Goal: Information Seeking & Learning: Learn about a topic

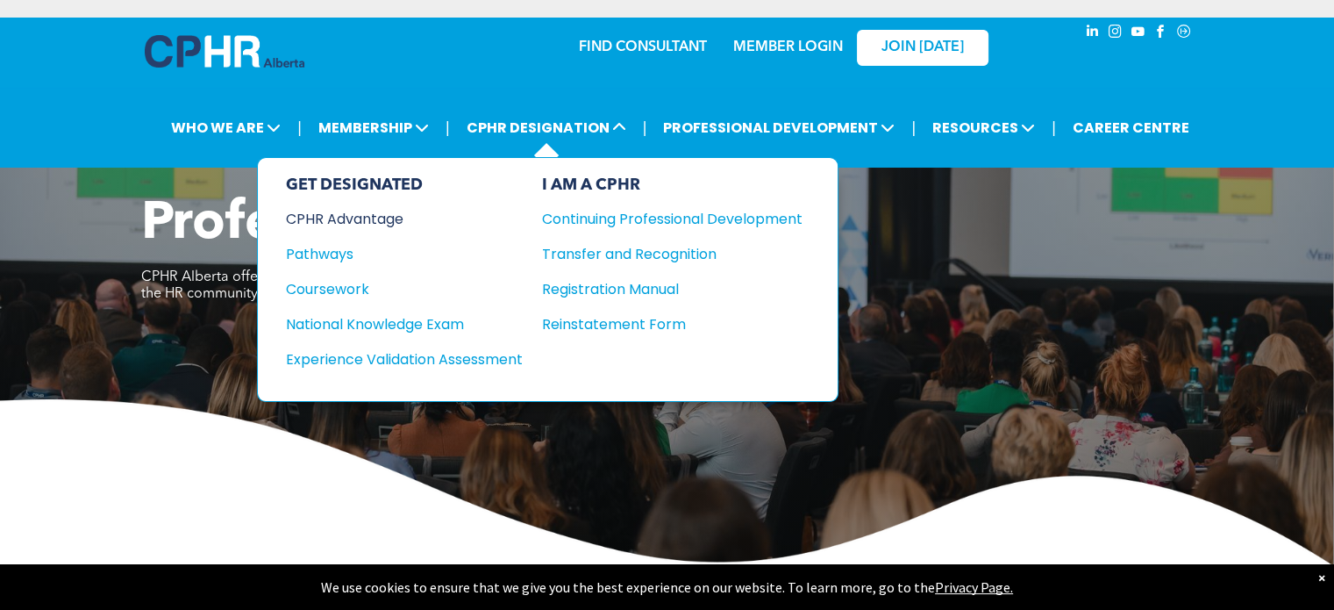
click at [397, 222] on div "CPHR Advantage" at bounding box center [392, 219] width 213 height 22
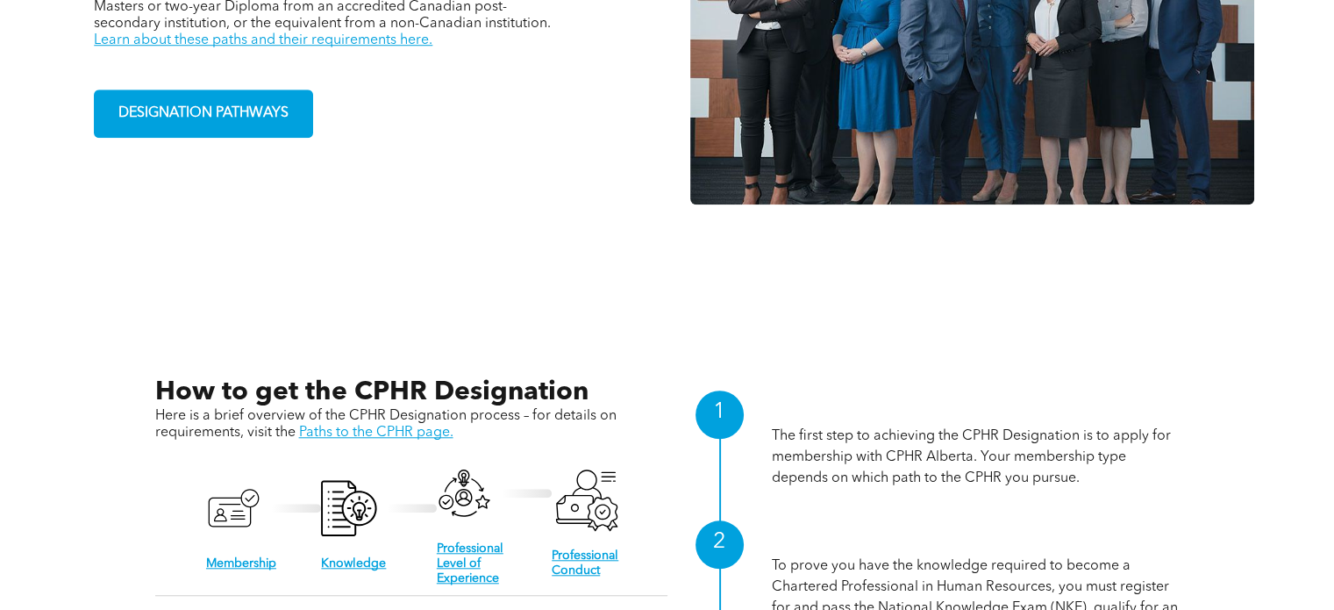
scroll to position [1403, 0]
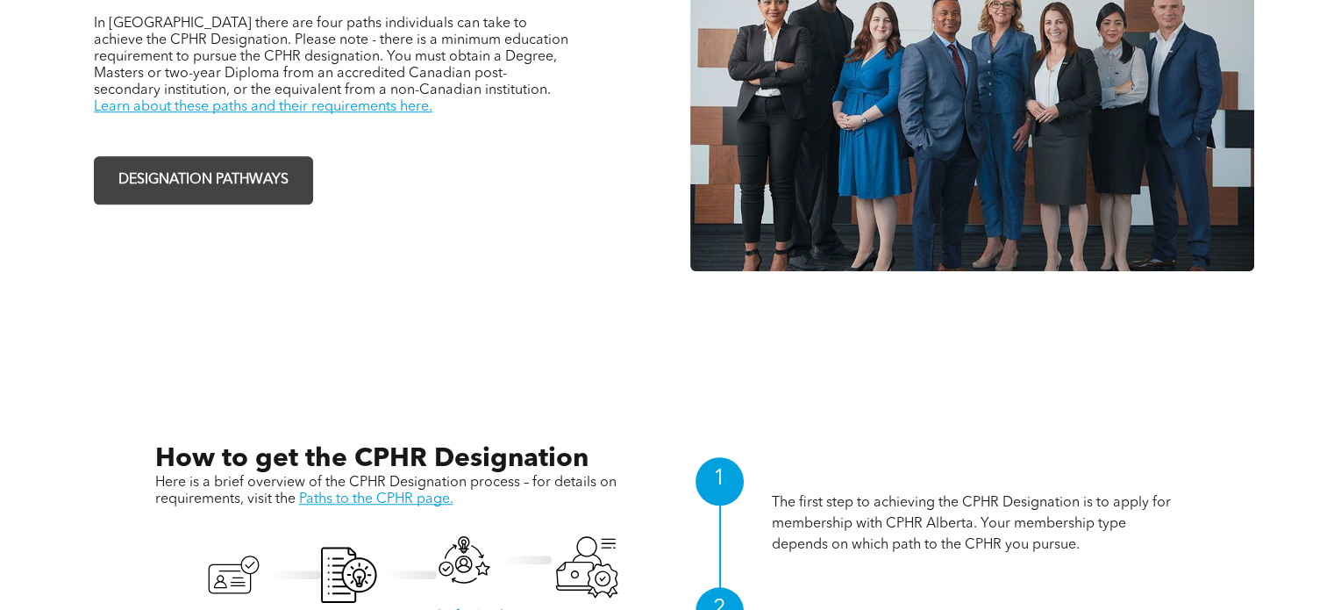
click at [218, 183] on link "DESIGNATION PATHWAYS" at bounding box center [203, 180] width 219 height 48
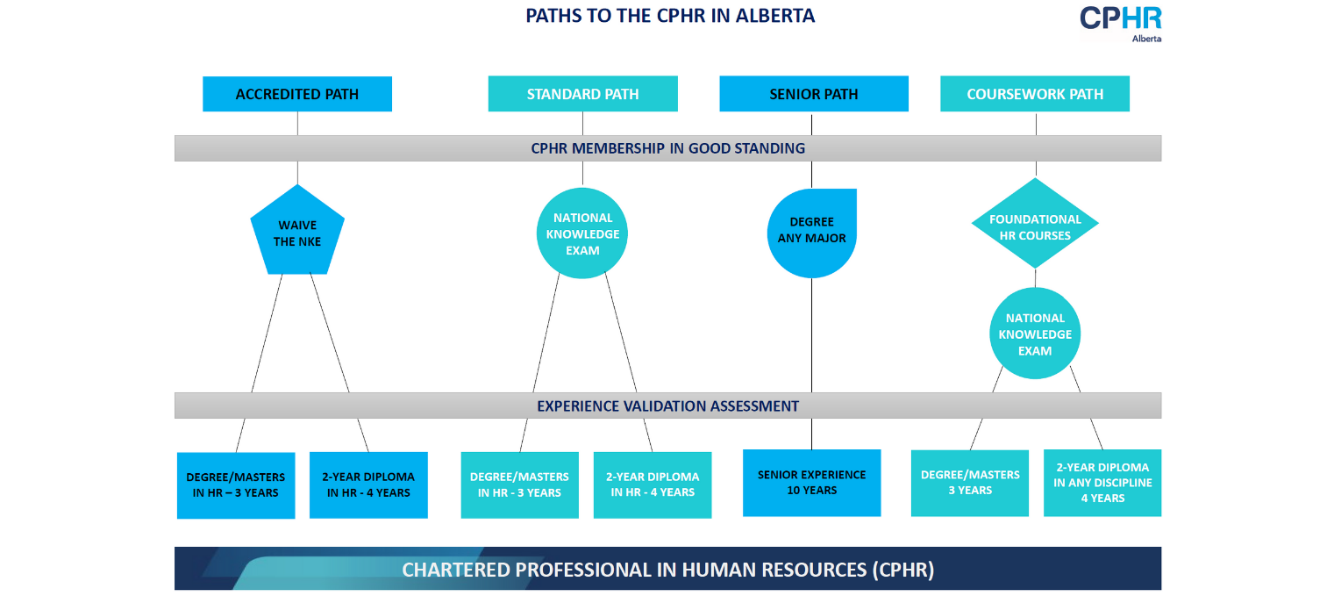
scroll to position [1491, 0]
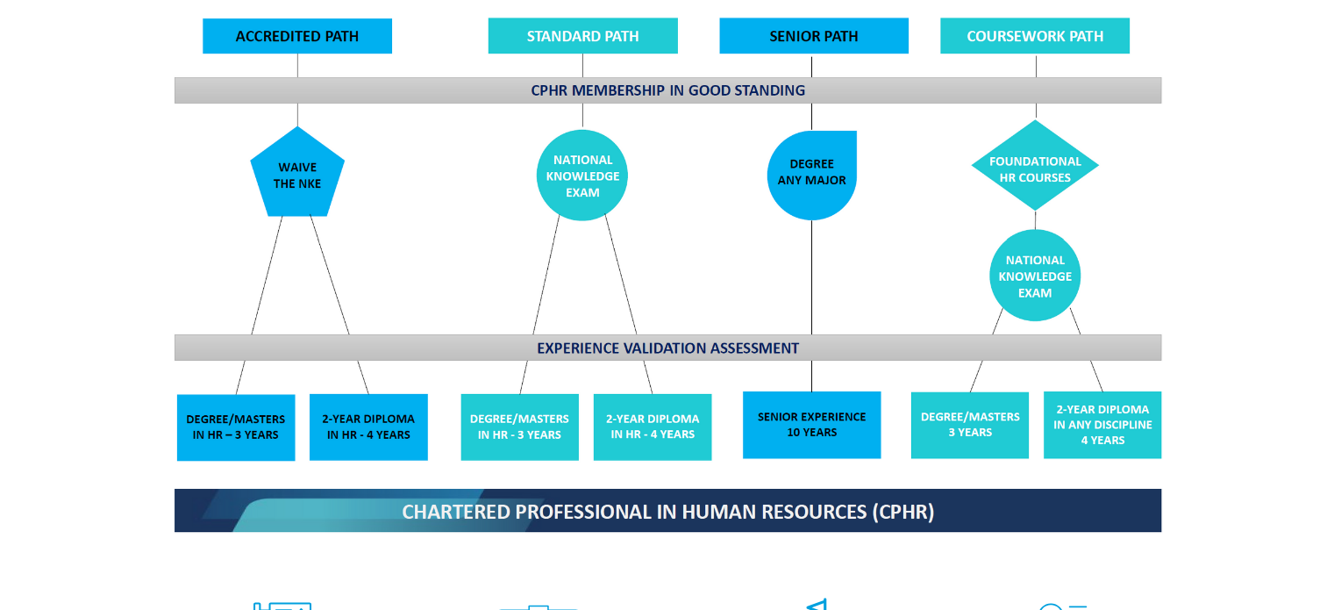
click at [1239, 458] on div "CPHR Designation Pathways For CPHR Alberta members, there are four paths to the…" at bounding box center [667, 323] width 1334 height 1134
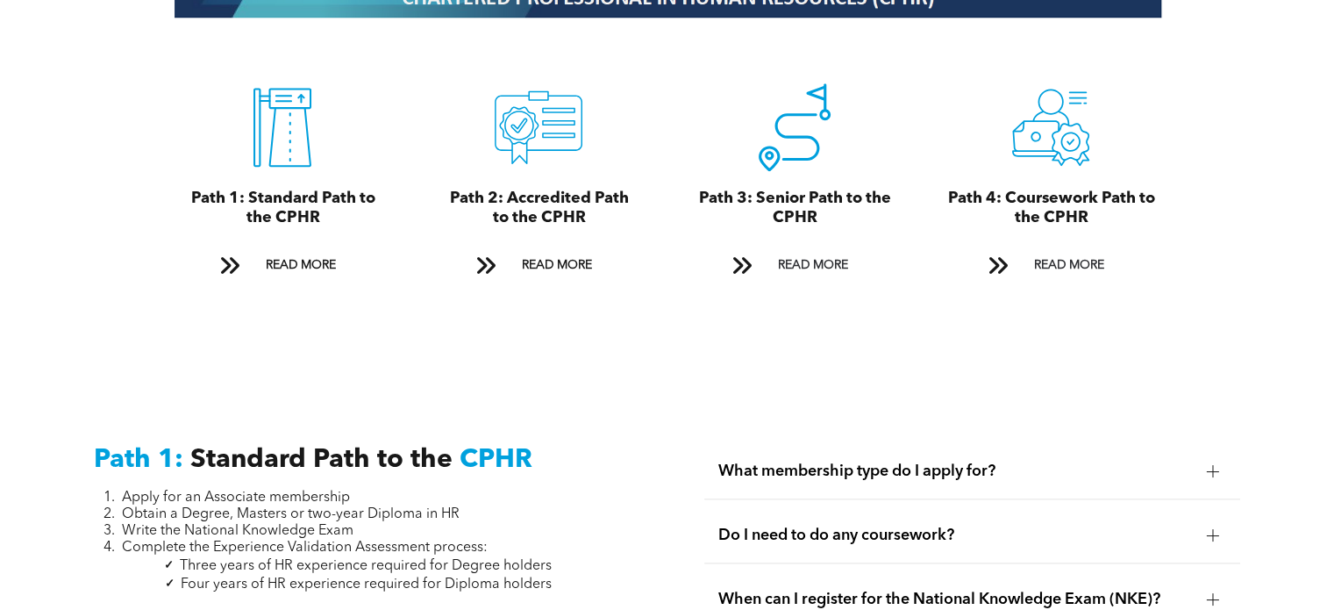
scroll to position [2017, 0]
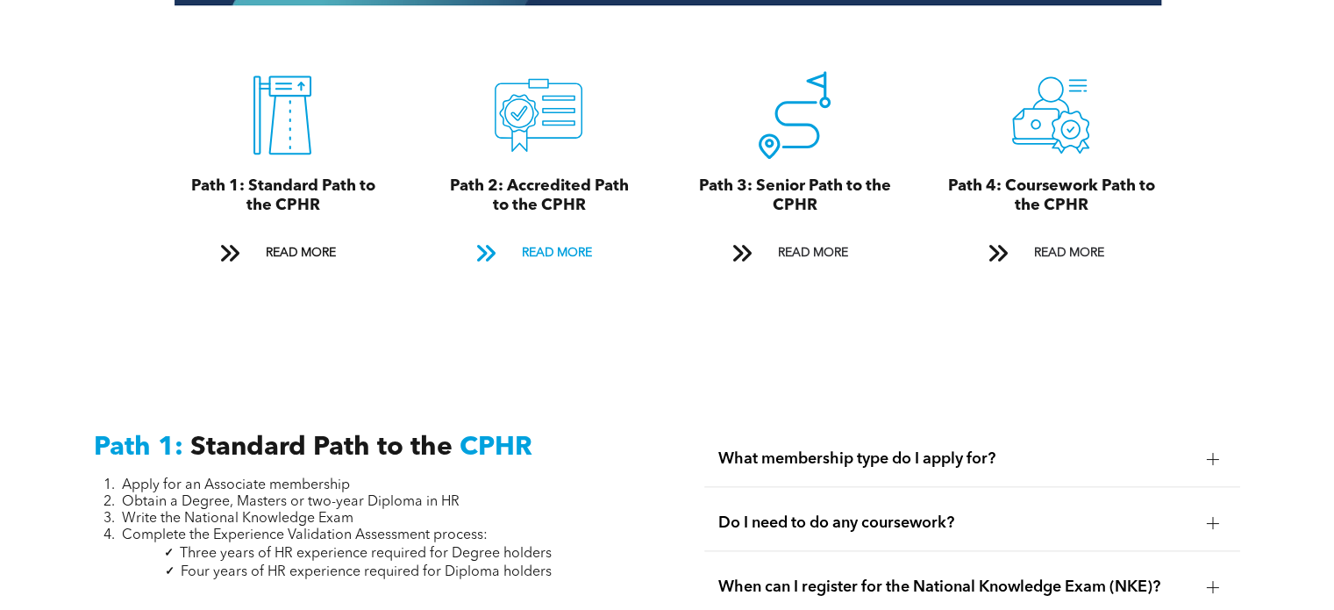
click at [547, 237] on span "READ MORE" at bounding box center [556, 253] width 82 height 32
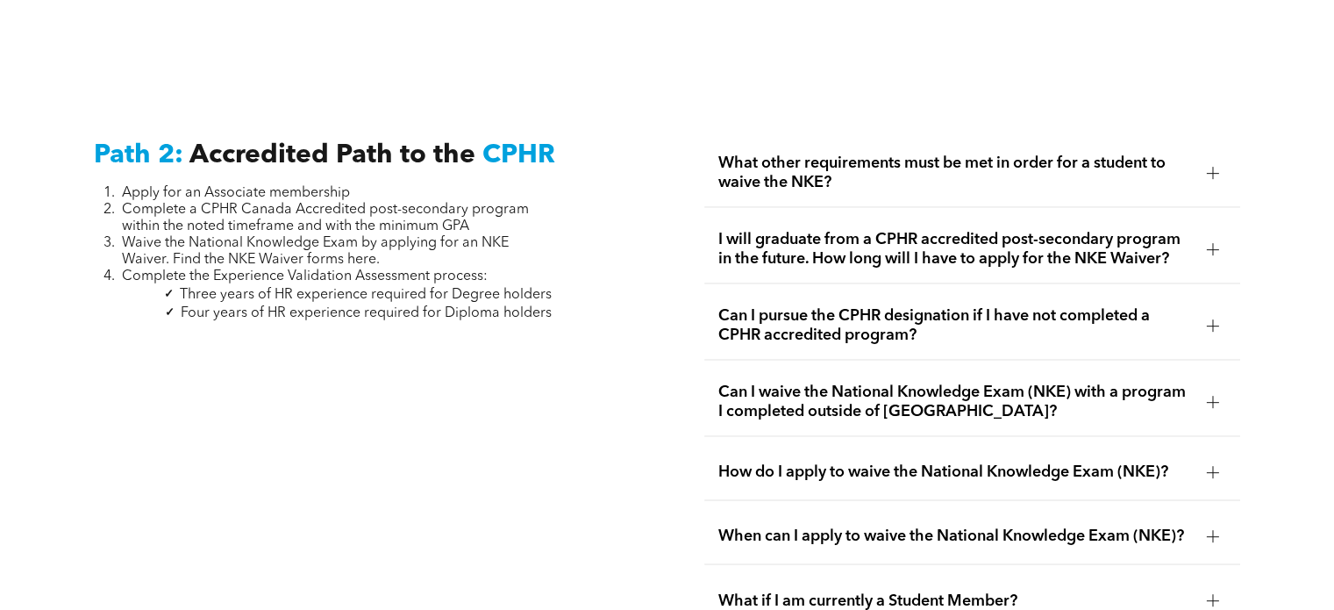
scroll to position [2788, 0]
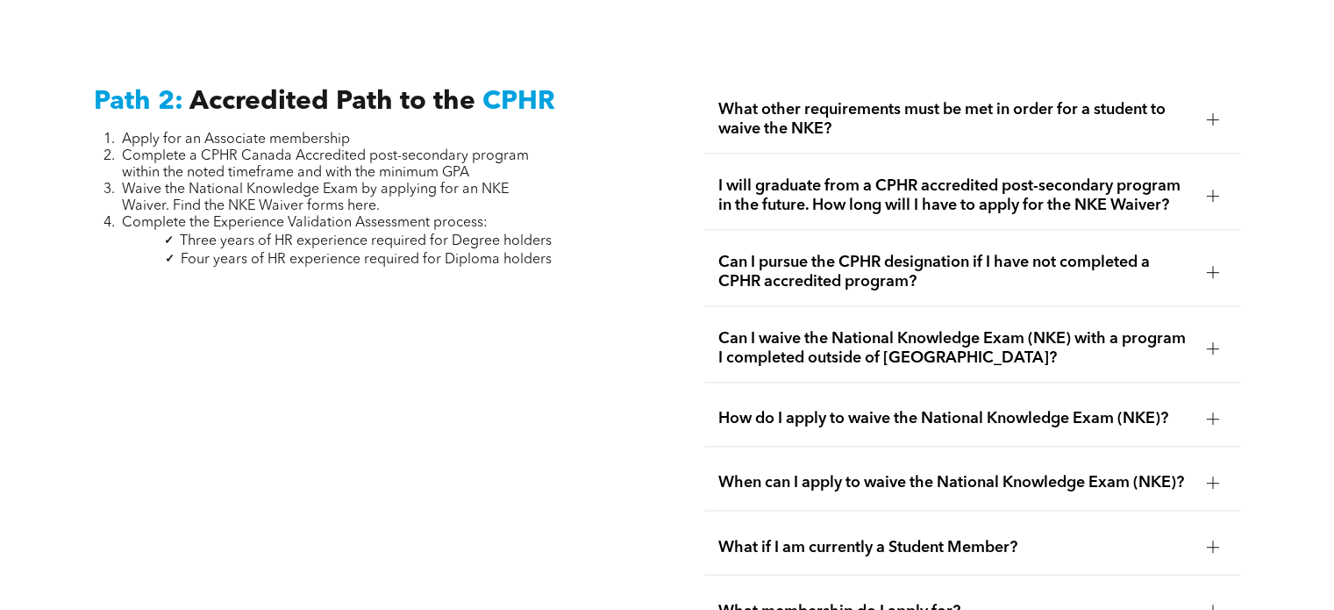
click at [1011, 100] on span "What other requirements must be met in order for a student to waive the NKE?" at bounding box center [955, 119] width 474 height 39
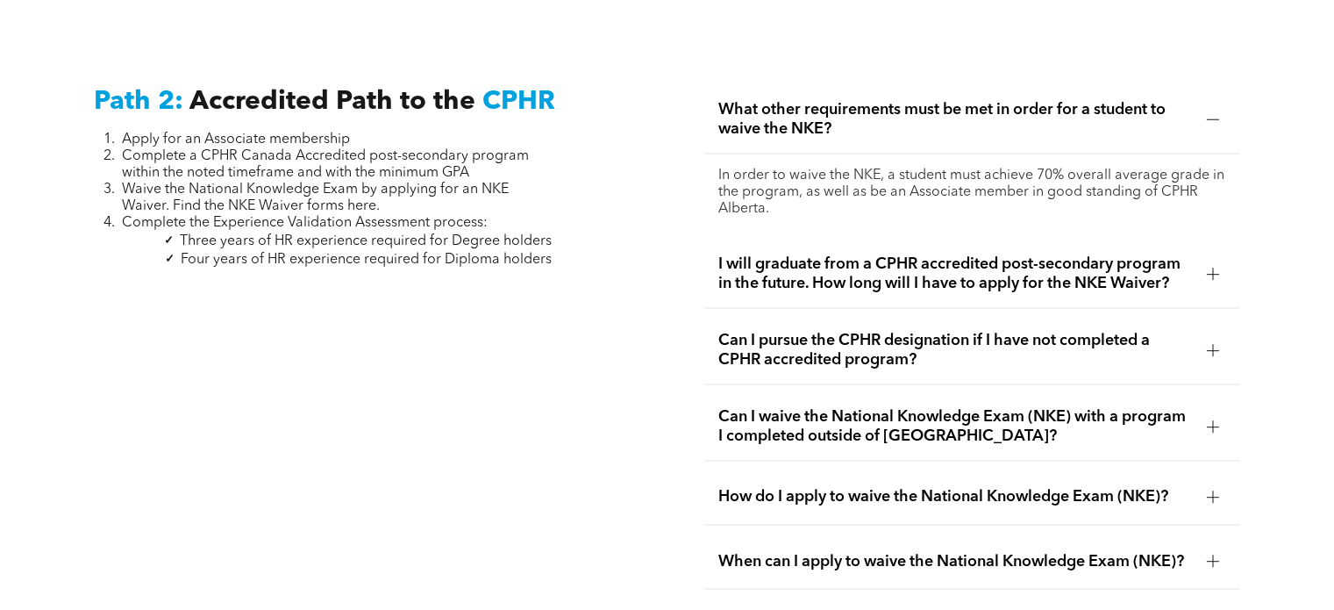
click at [1016, 103] on span "What other requirements must be met in order for a student to waive the NKE?" at bounding box center [955, 119] width 474 height 39
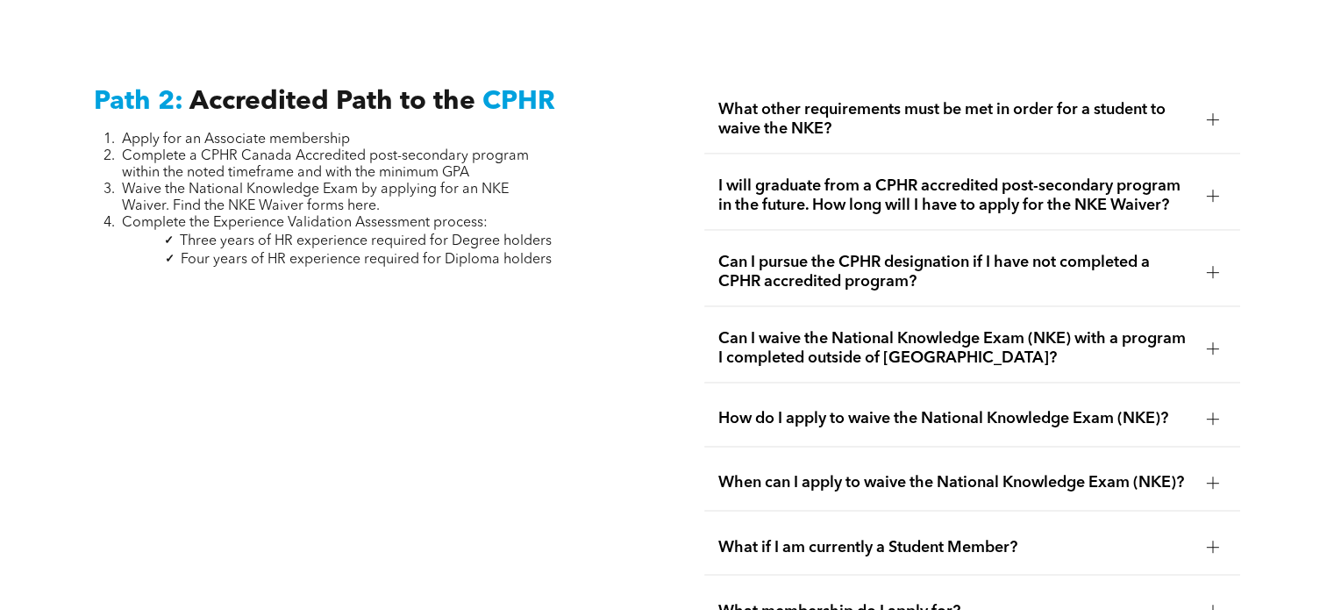
click at [1053, 176] on span "I will graduate from a CPHR accredited post-secondary program in the future. Ho…" at bounding box center [955, 195] width 474 height 39
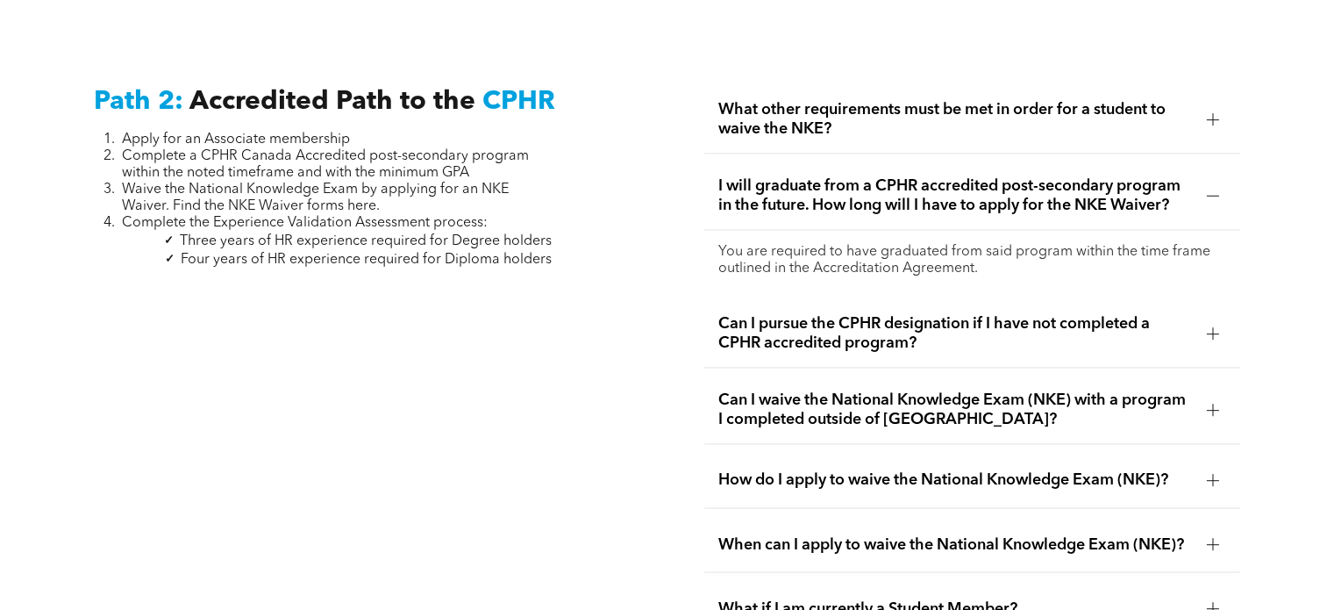
click at [1053, 176] on span "I will graduate from a CPHR accredited post-secondary program in the future. Ho…" at bounding box center [955, 195] width 474 height 39
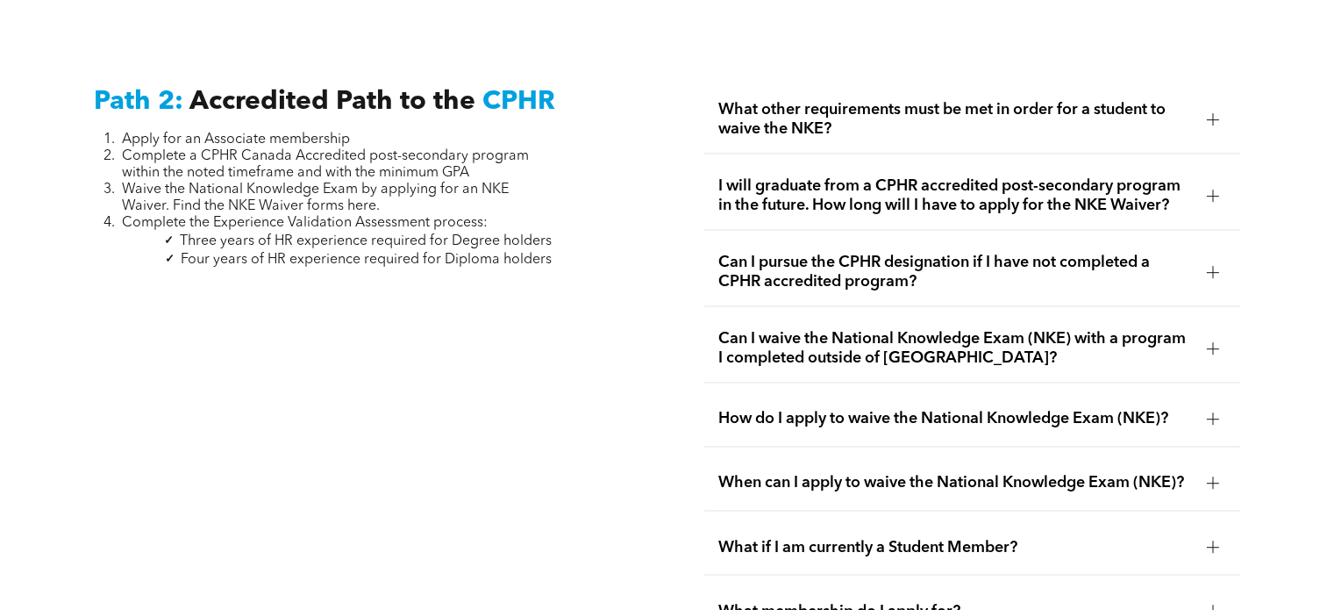
click at [1031, 253] on span "Can I pursue the CPHR designation if I have not completed a CPHR accredited pro…" at bounding box center [955, 272] width 474 height 39
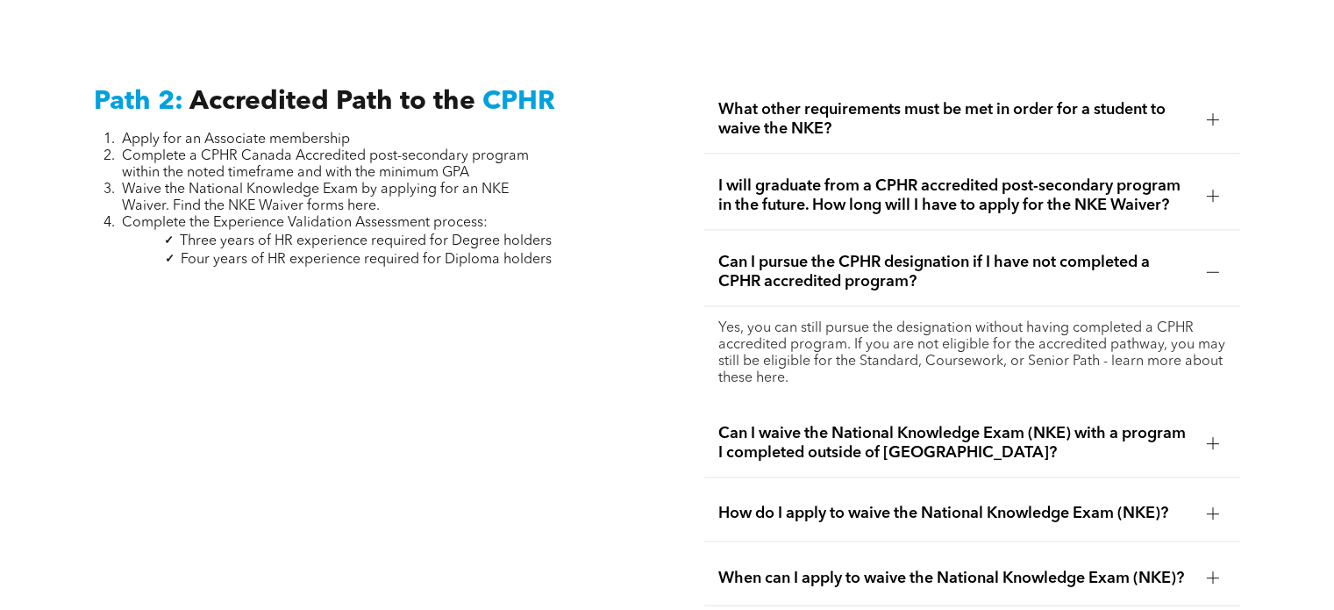
click at [1031, 253] on span "Can I pursue the CPHR designation if I have not completed a CPHR accredited pro…" at bounding box center [955, 272] width 474 height 39
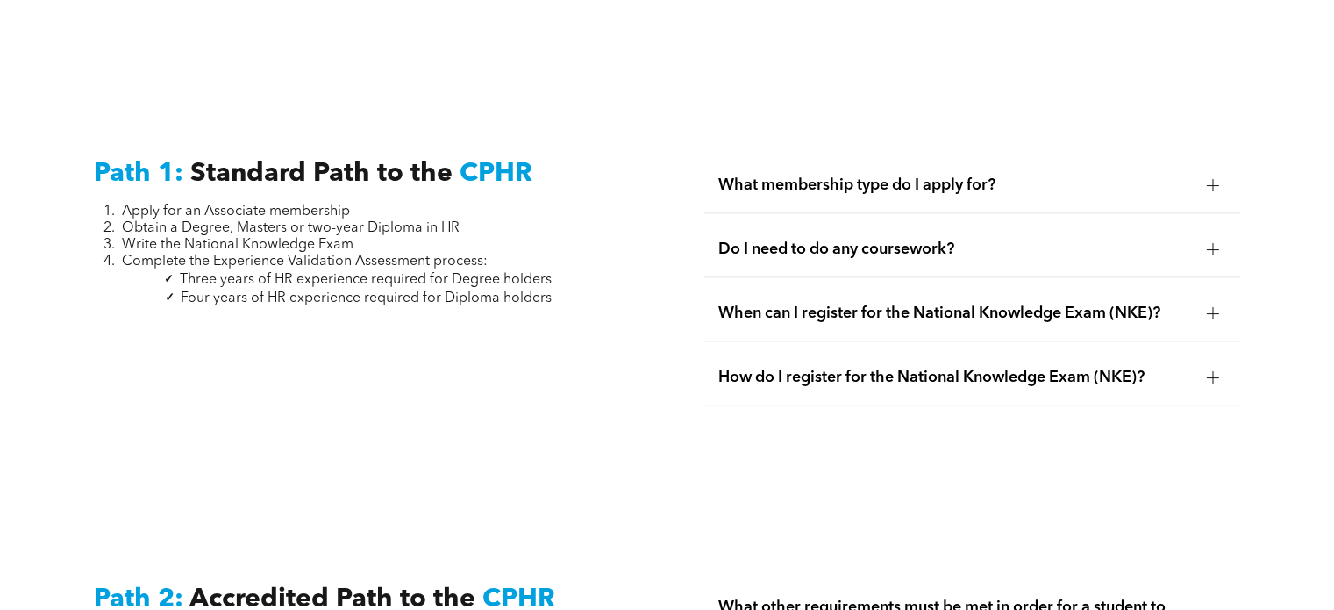
scroll to position [2262, 0]
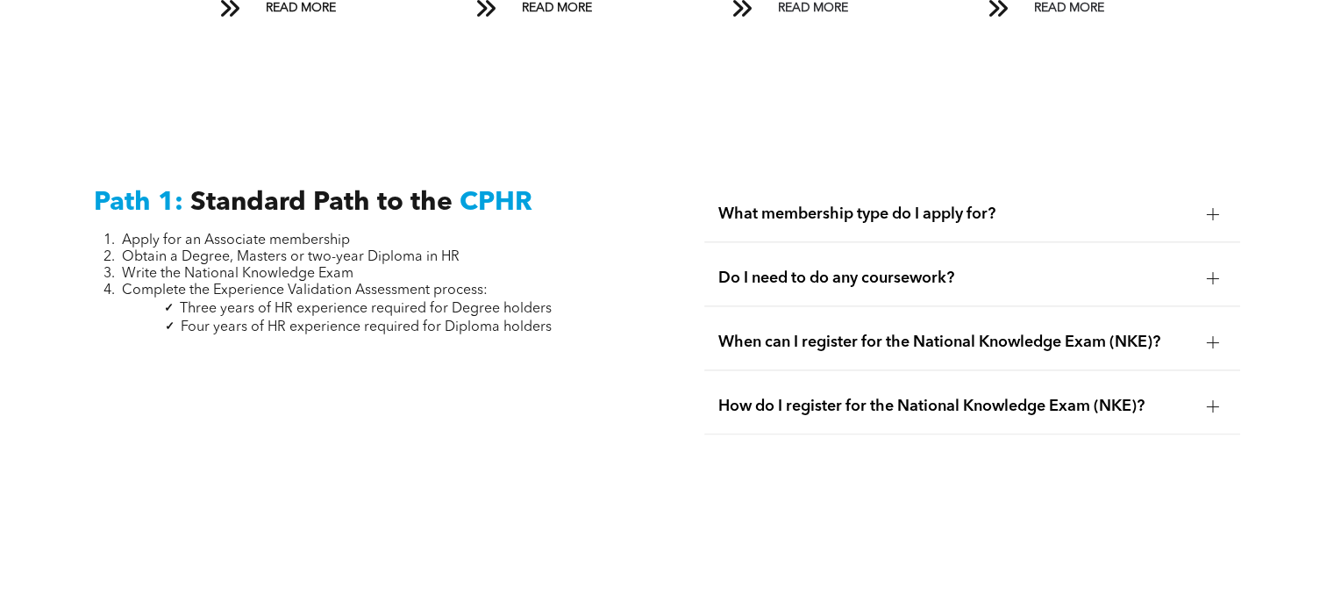
click at [956, 204] on span "What membership type do I apply for?" at bounding box center [955, 213] width 474 height 19
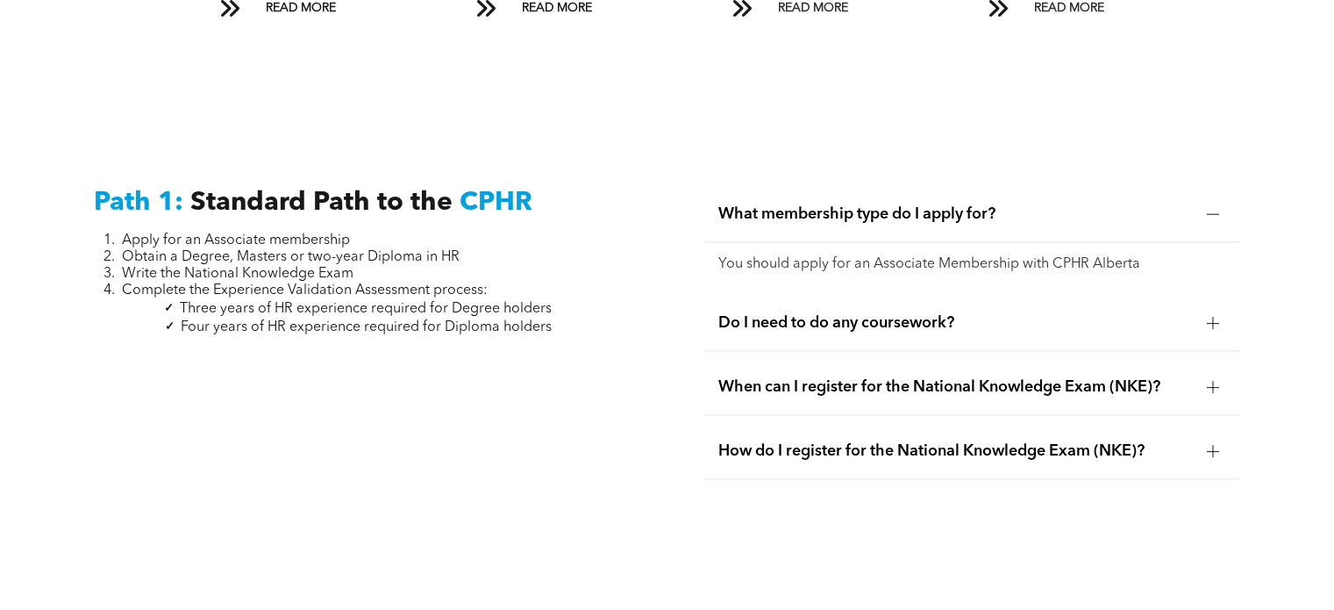
click at [956, 204] on span "What membership type do I apply for?" at bounding box center [955, 213] width 474 height 19
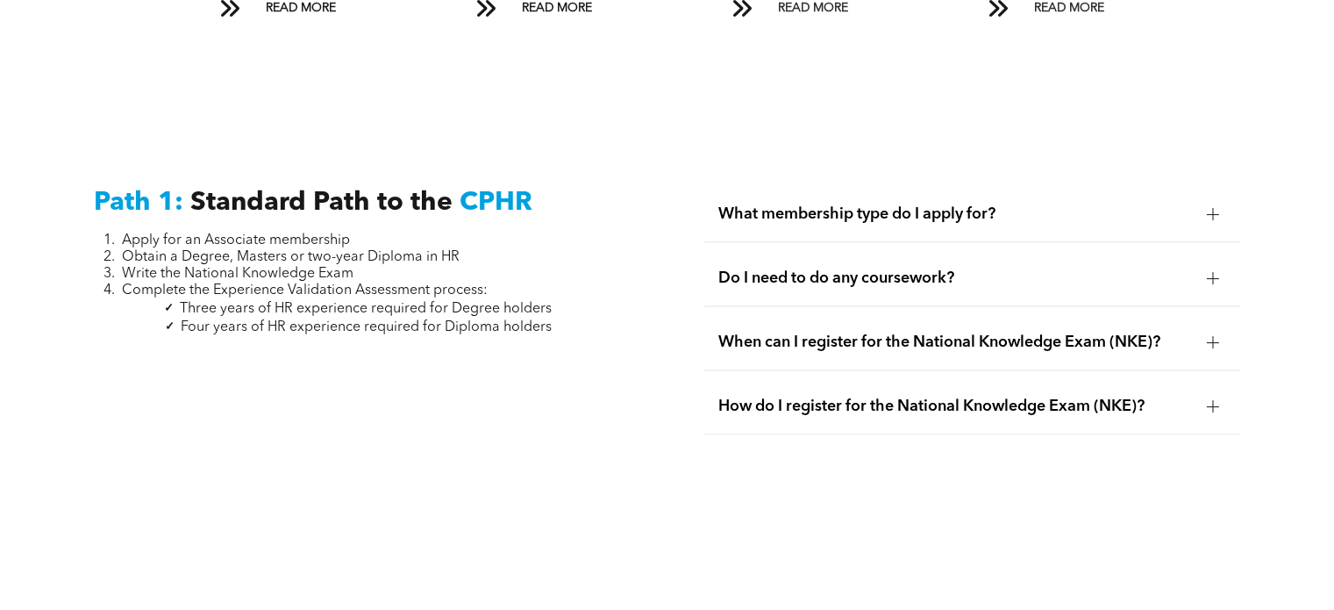
click at [954, 268] on span "Do I need to do any coursework?" at bounding box center [955, 277] width 474 height 19
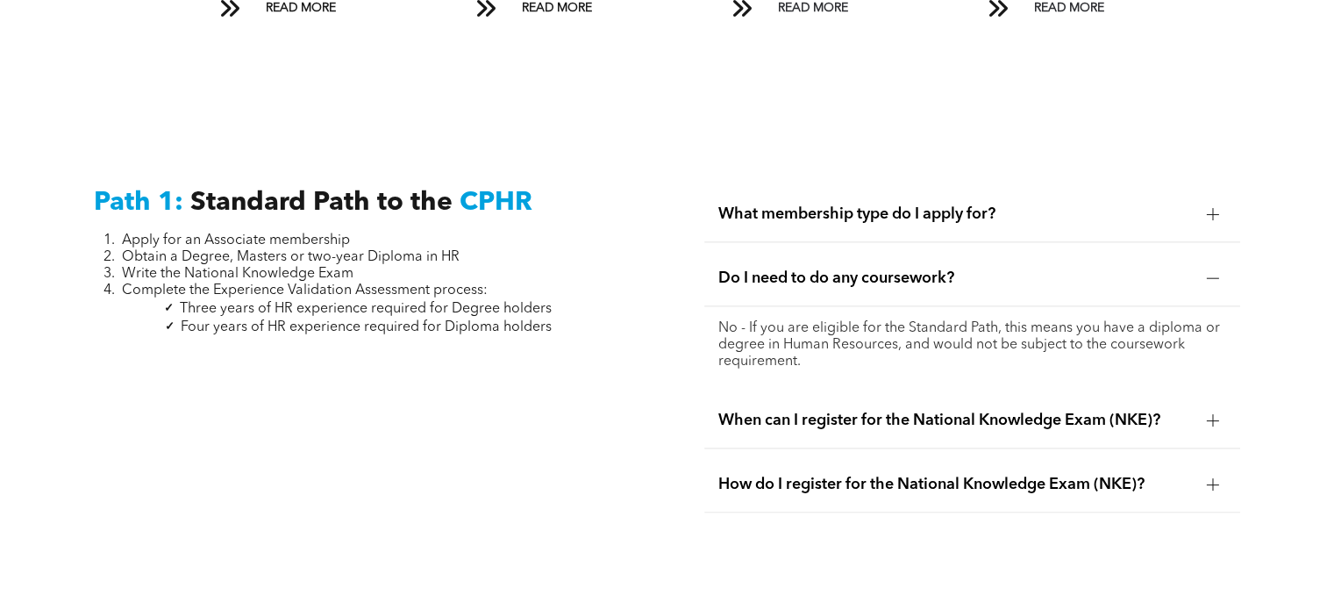
click at [954, 268] on span "Do I need to do any coursework?" at bounding box center [955, 277] width 474 height 19
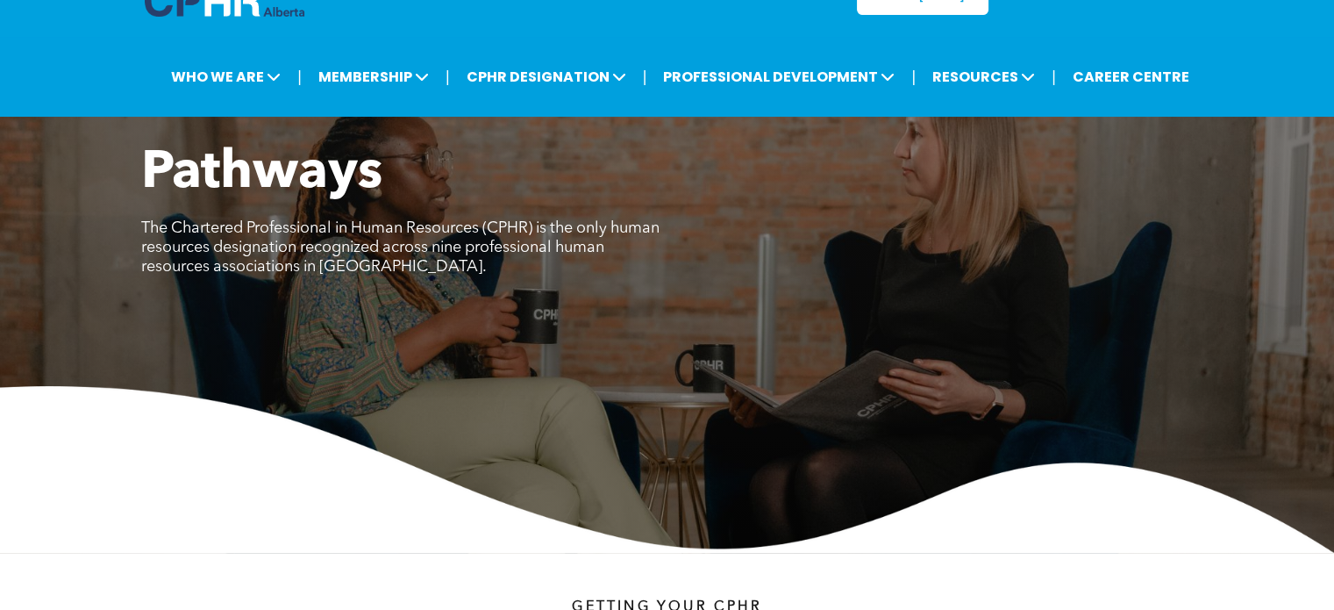
scroll to position [0, 0]
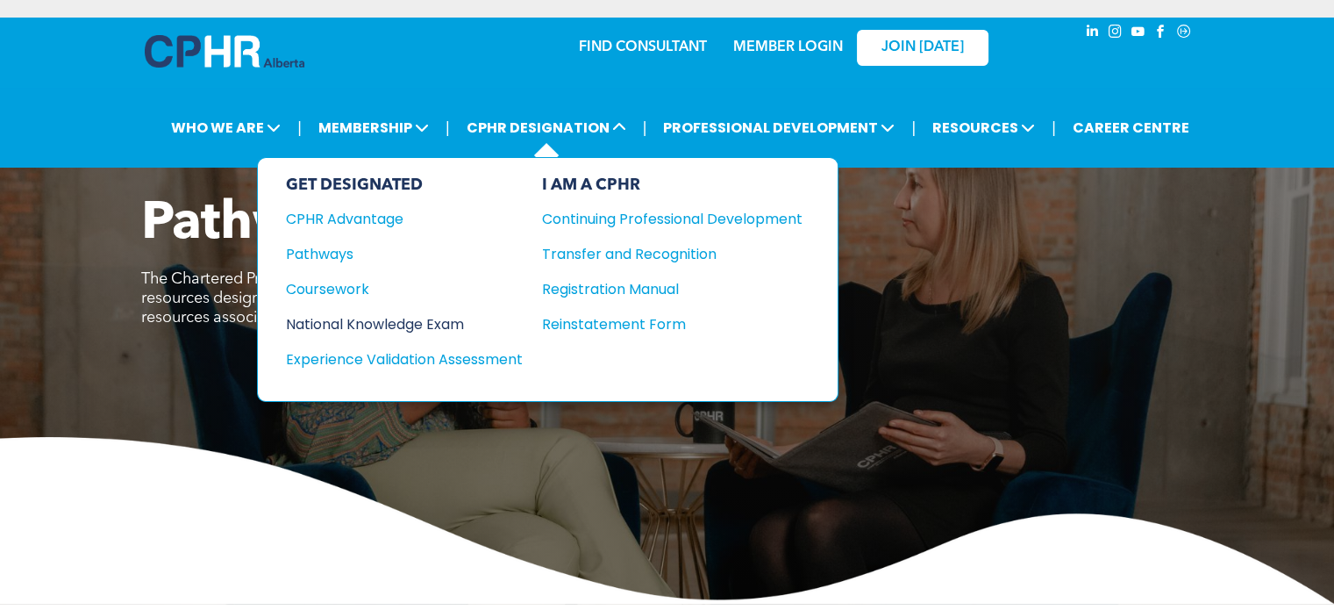
click at [474, 316] on div "National Knowledge Exam" at bounding box center [392, 324] width 213 height 22
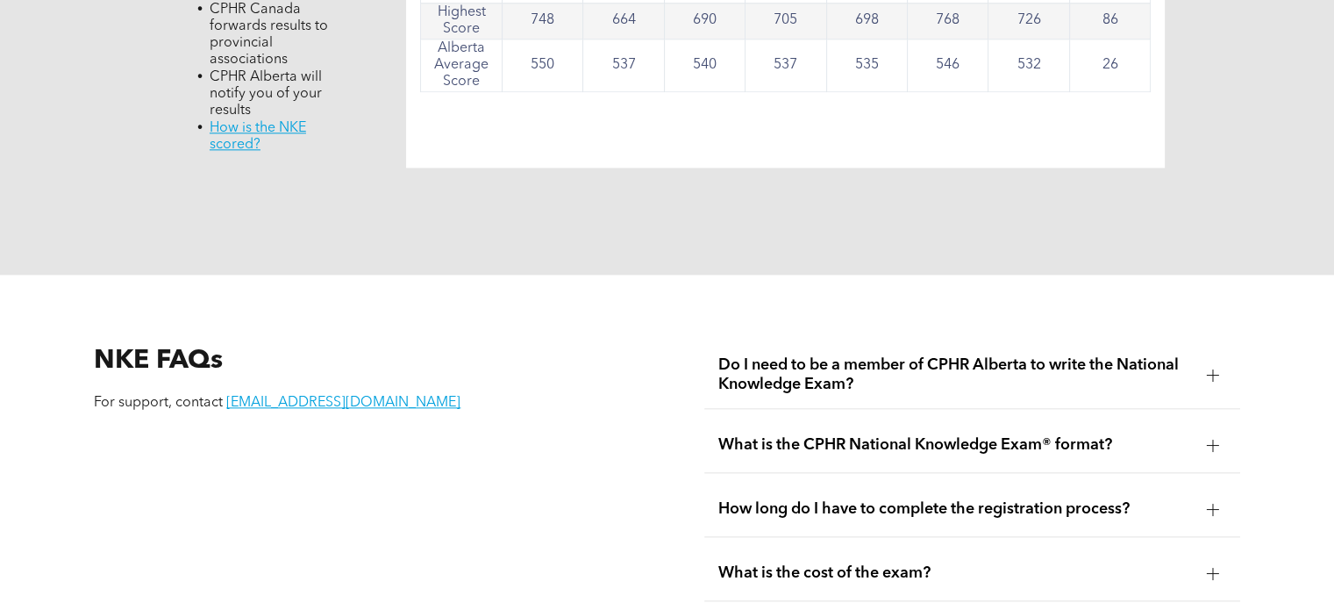
scroll to position [2017, 0]
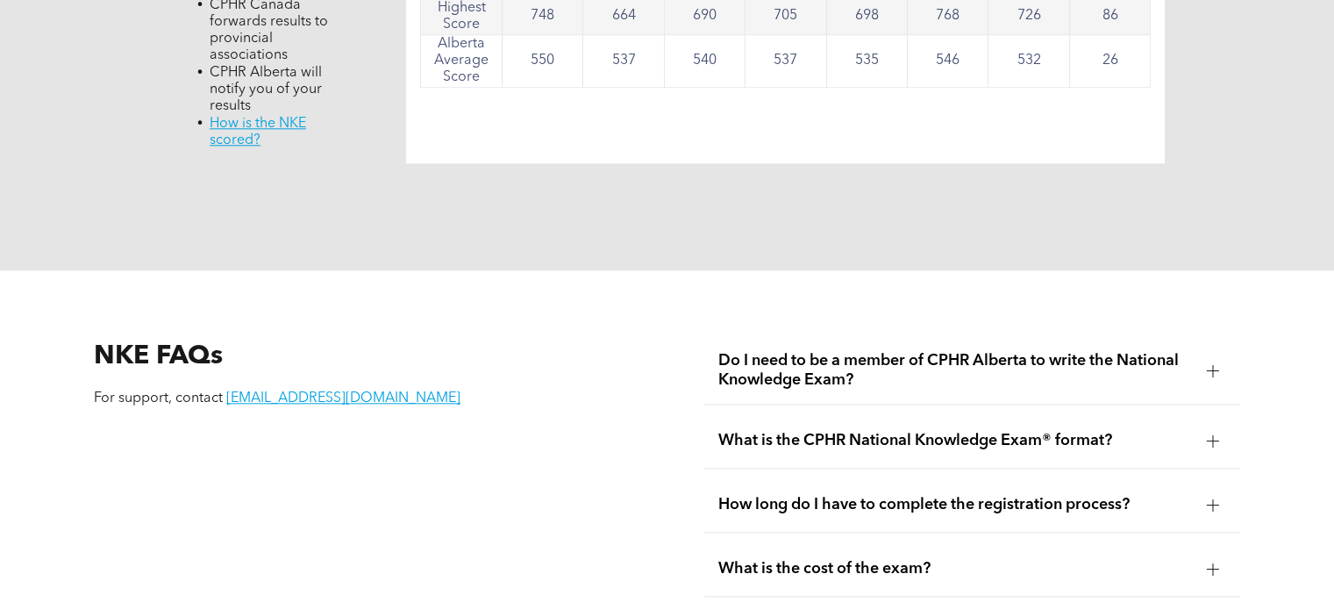
click at [1039, 351] on span "Do I need to be a member of CPHR Alberta to write the National Knowledge Exam?" at bounding box center [955, 370] width 474 height 39
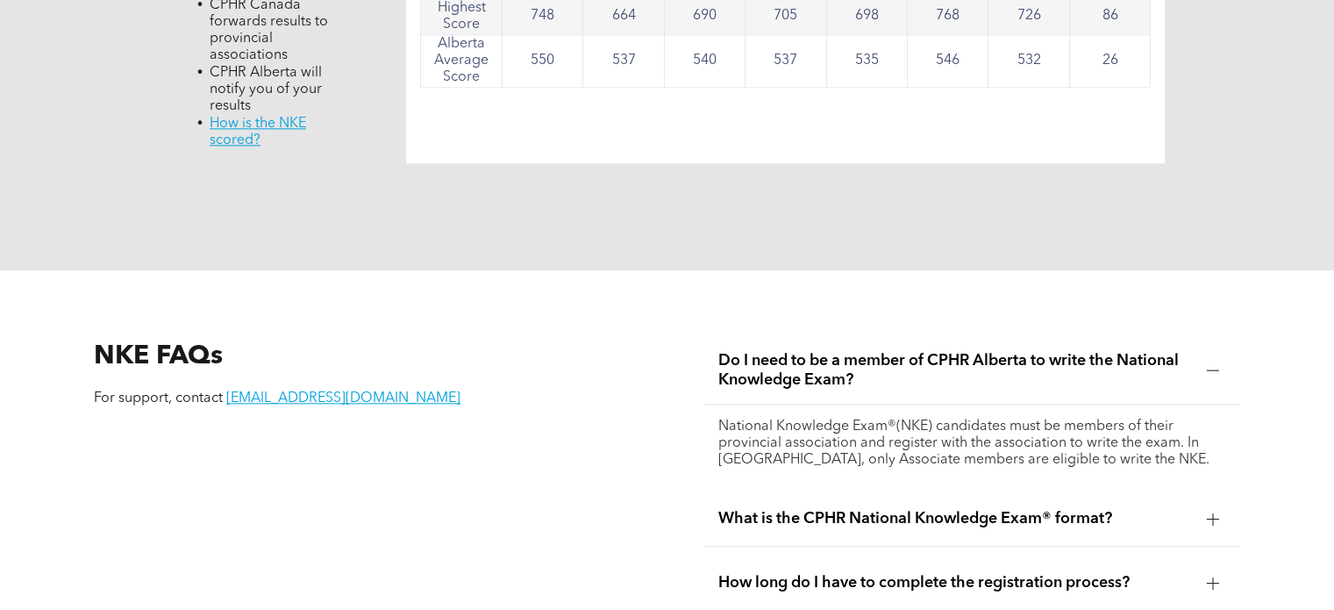
click at [1040, 351] on span "Do I need to be a member of CPHR Alberta to write the National Knowledge Exam?" at bounding box center [955, 370] width 474 height 39
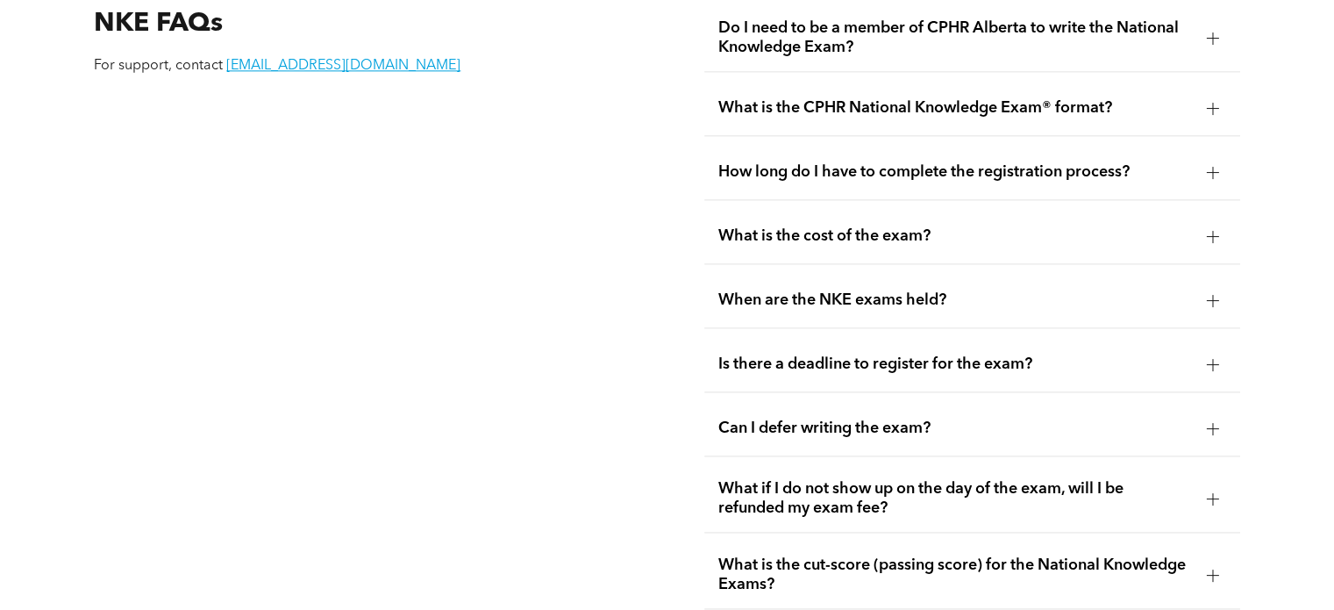
scroll to position [2368, 0]
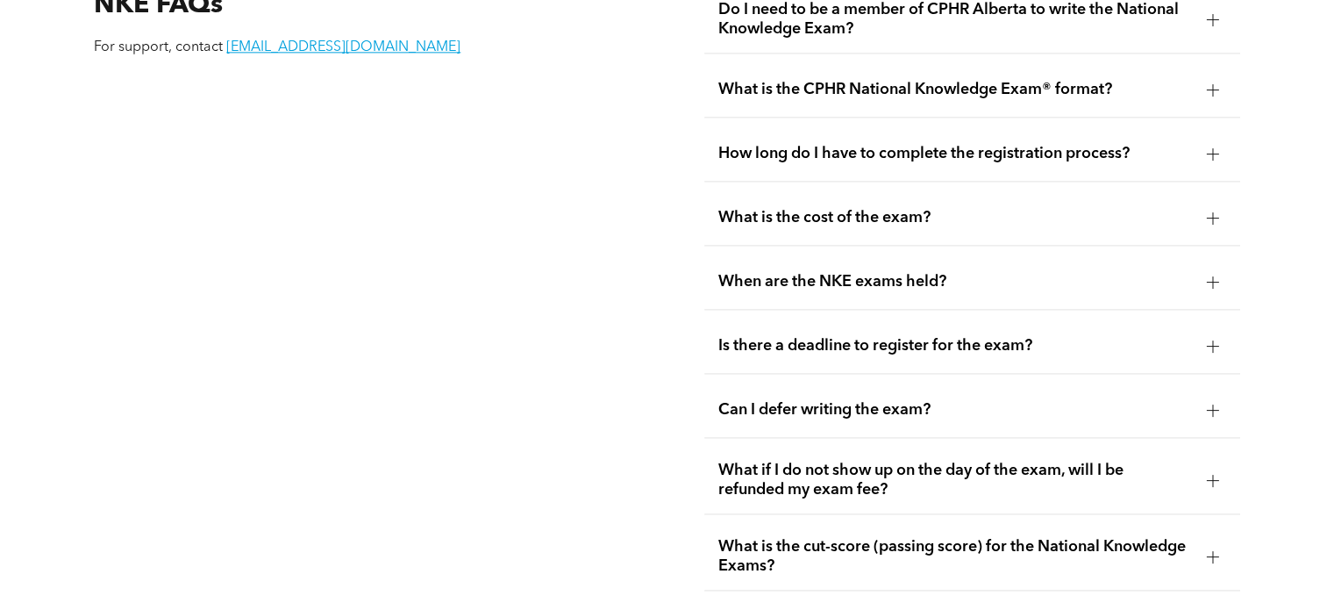
click at [909, 208] on span "What is the cost of the exam?" at bounding box center [955, 217] width 474 height 19
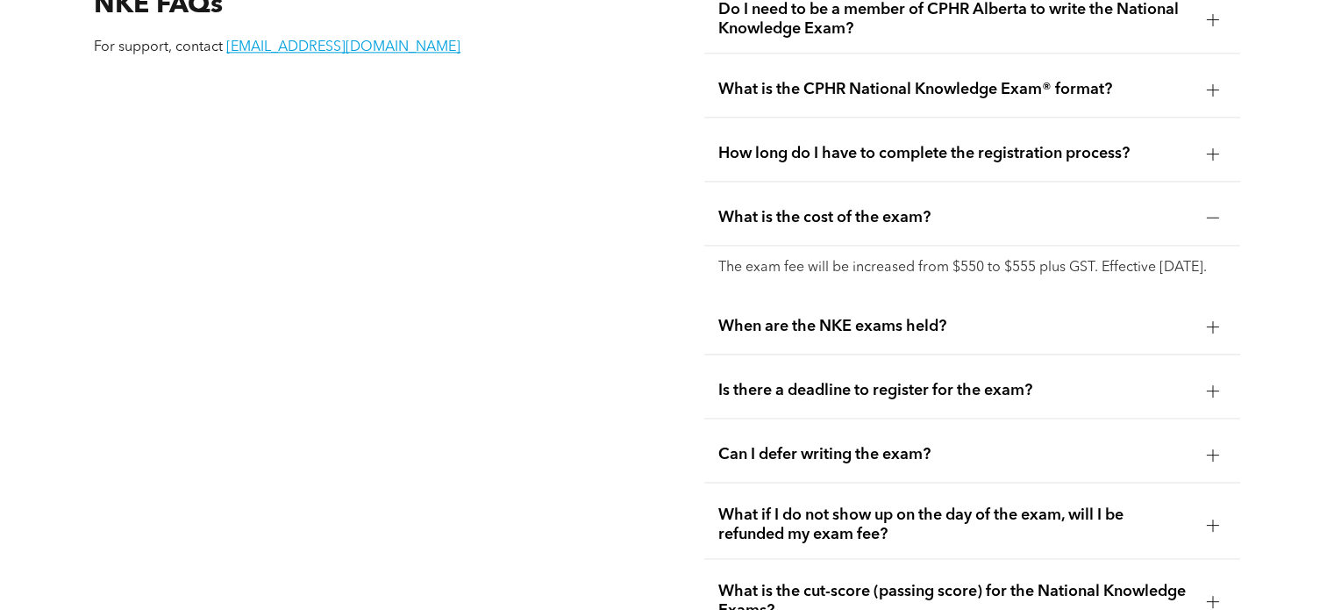
click at [907, 208] on span "What is the cost of the exam?" at bounding box center [955, 217] width 474 height 19
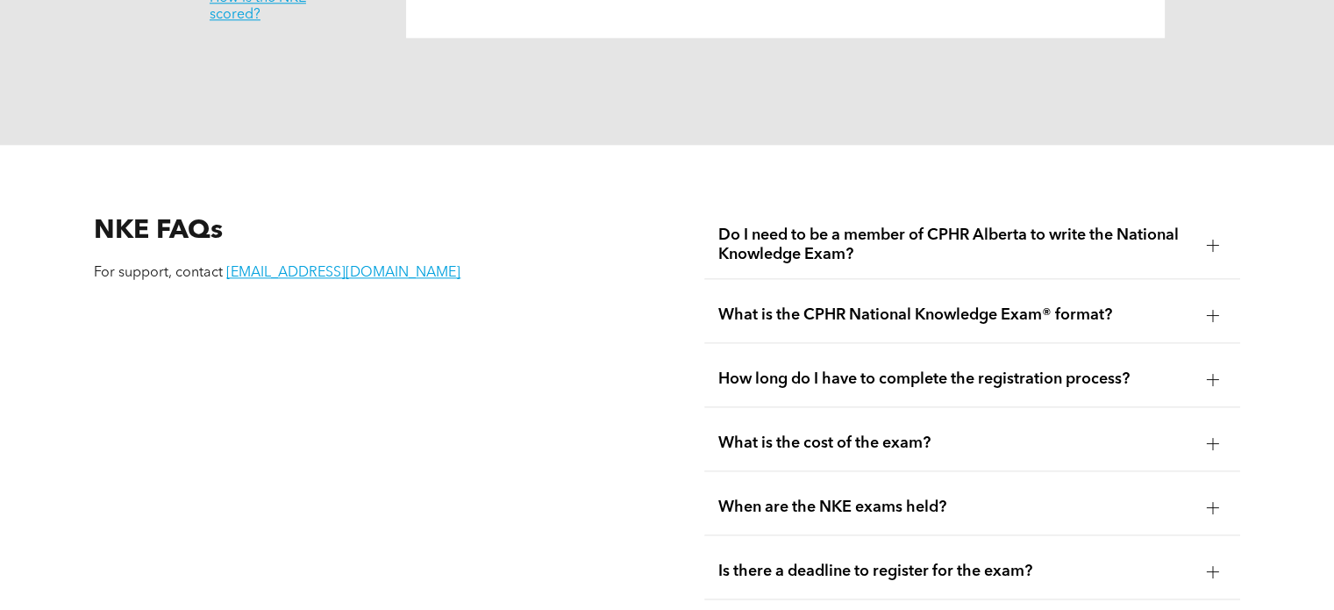
scroll to position [2092, 0]
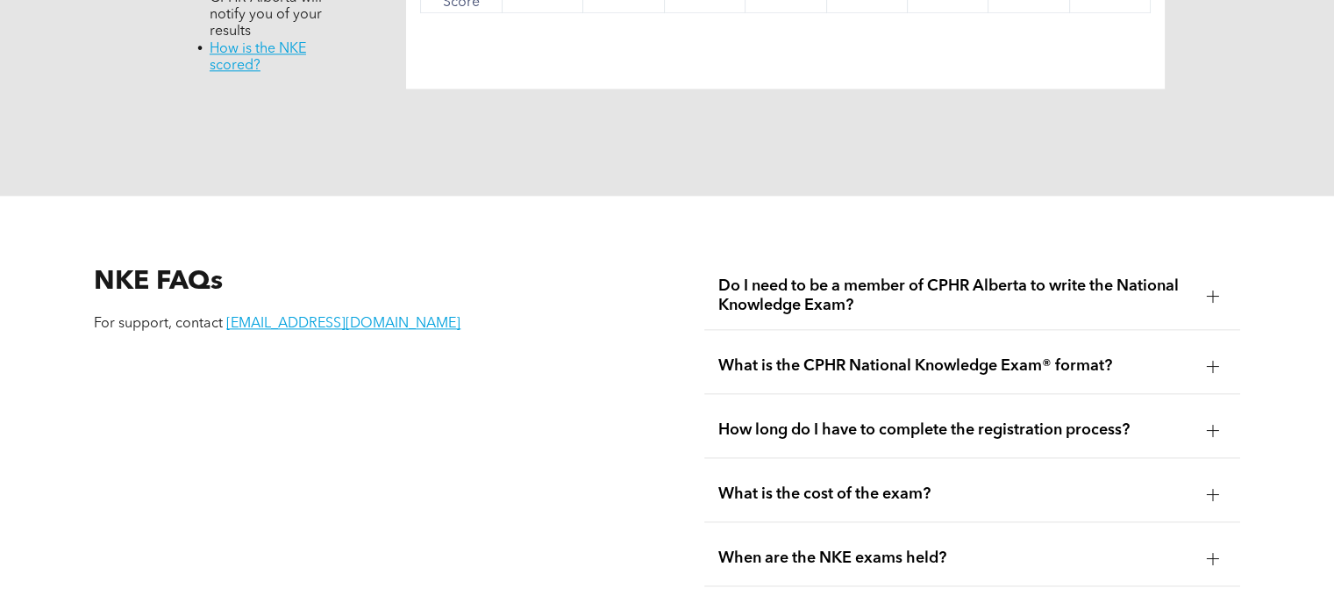
click at [1046, 262] on div "Do I need to be a member of CPHR Alberta to write the National Knowledge Exam?" at bounding box center [971, 296] width 535 height 68
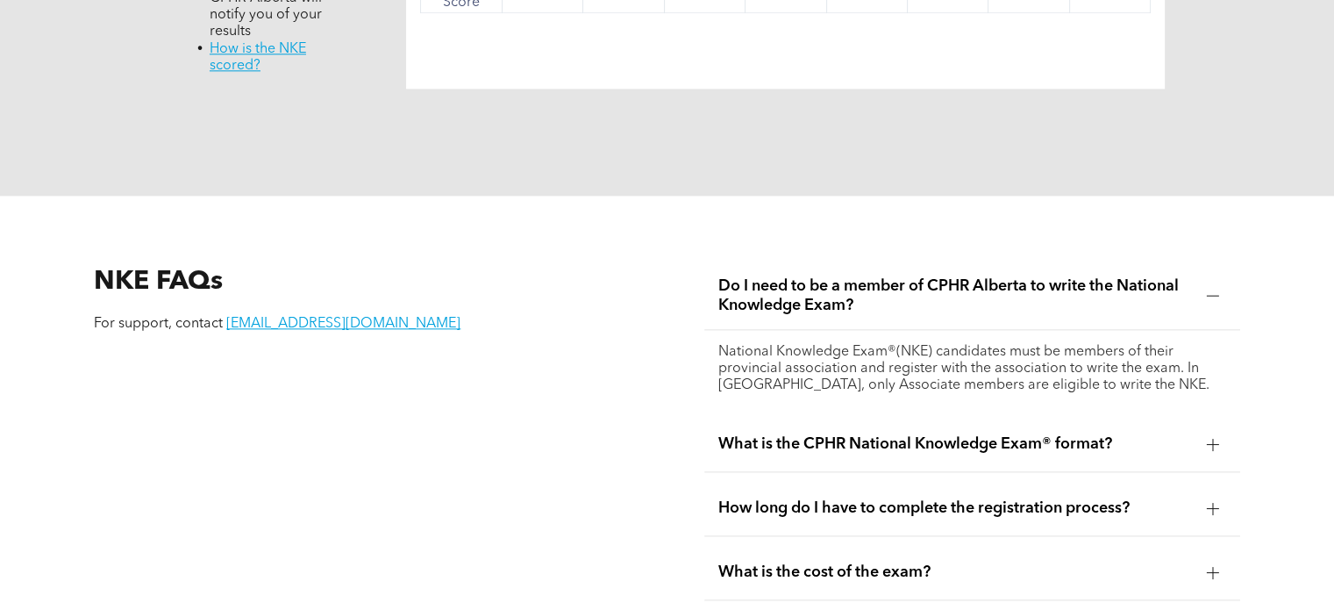
click at [990, 276] on span "Do I need to be a member of CPHR Alberta to write the National Knowledge Exam?" at bounding box center [955, 295] width 474 height 39
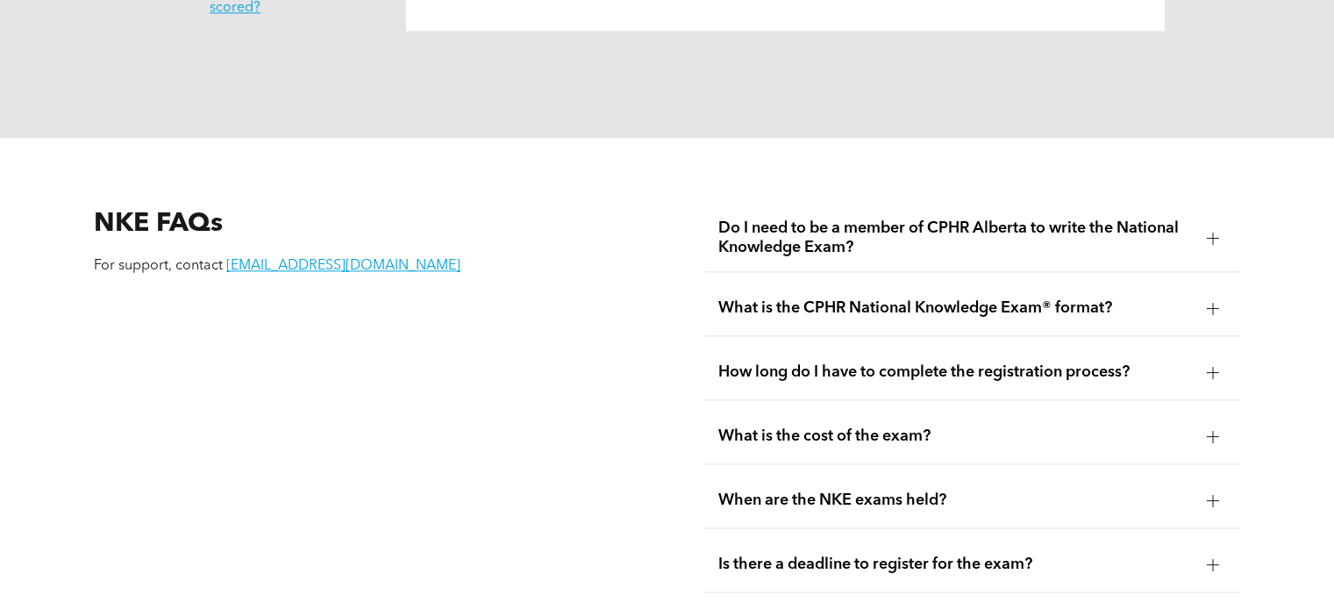
scroll to position [2179, 0]
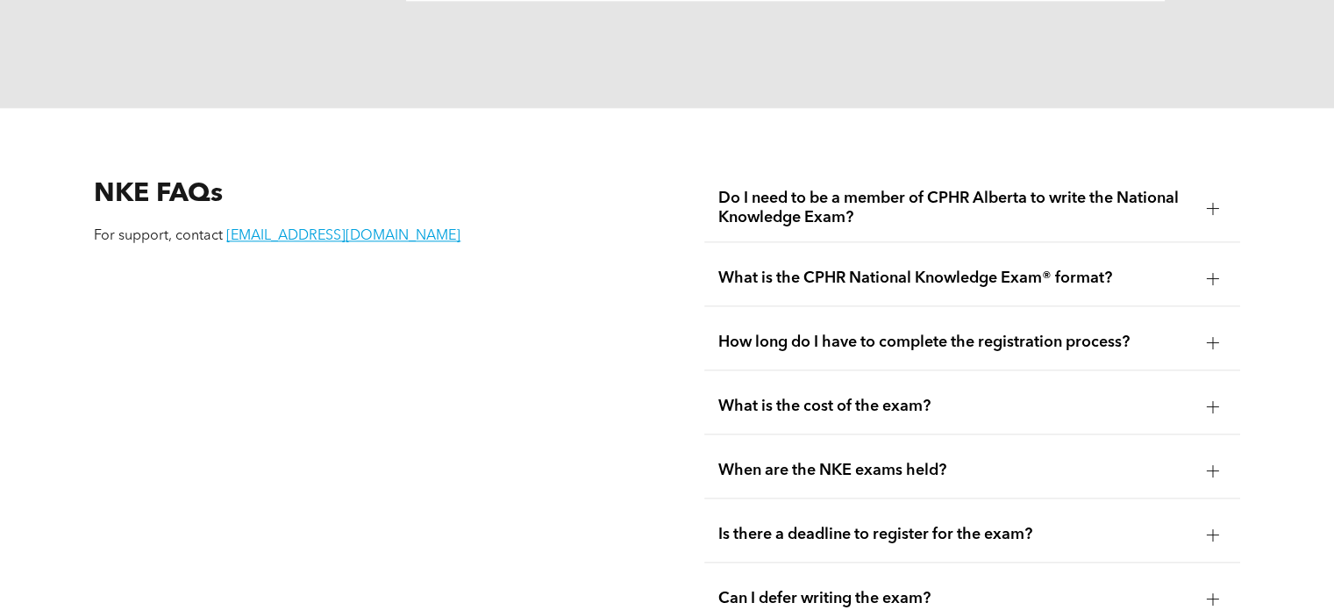
click at [988, 268] on span "What is the CPHR National Knowledge Exam® format?" at bounding box center [955, 277] width 474 height 19
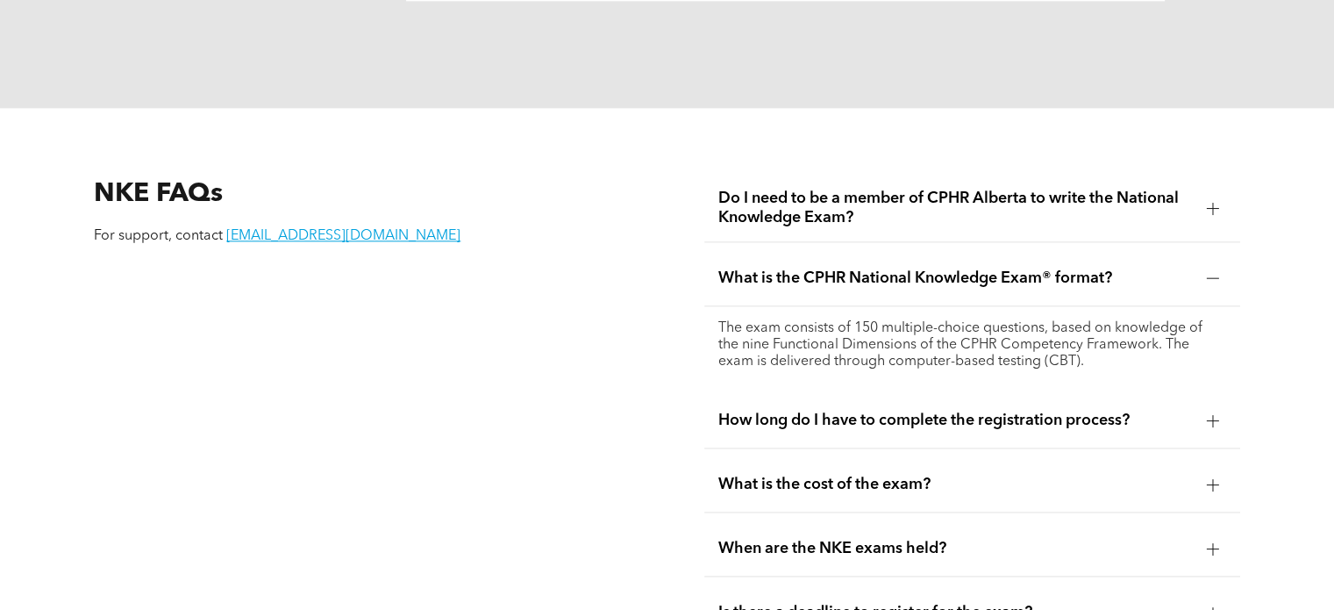
click at [979, 268] on span "What is the CPHR National Knowledge Exam® format?" at bounding box center [955, 277] width 474 height 19
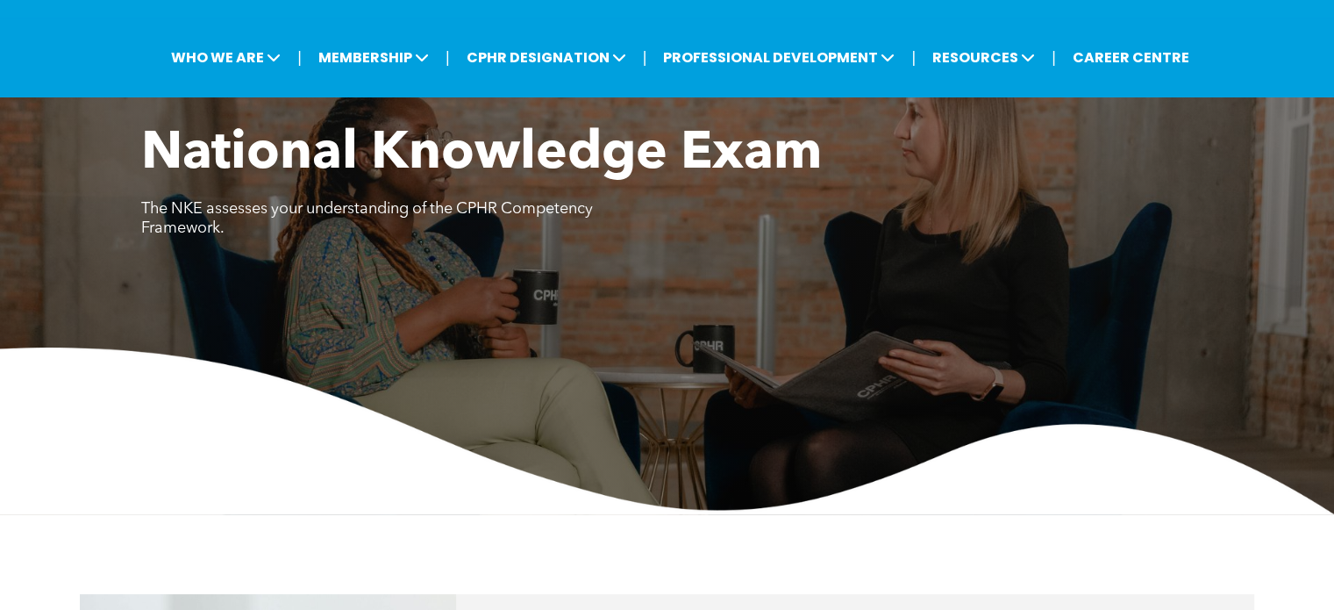
scroll to position [0, 0]
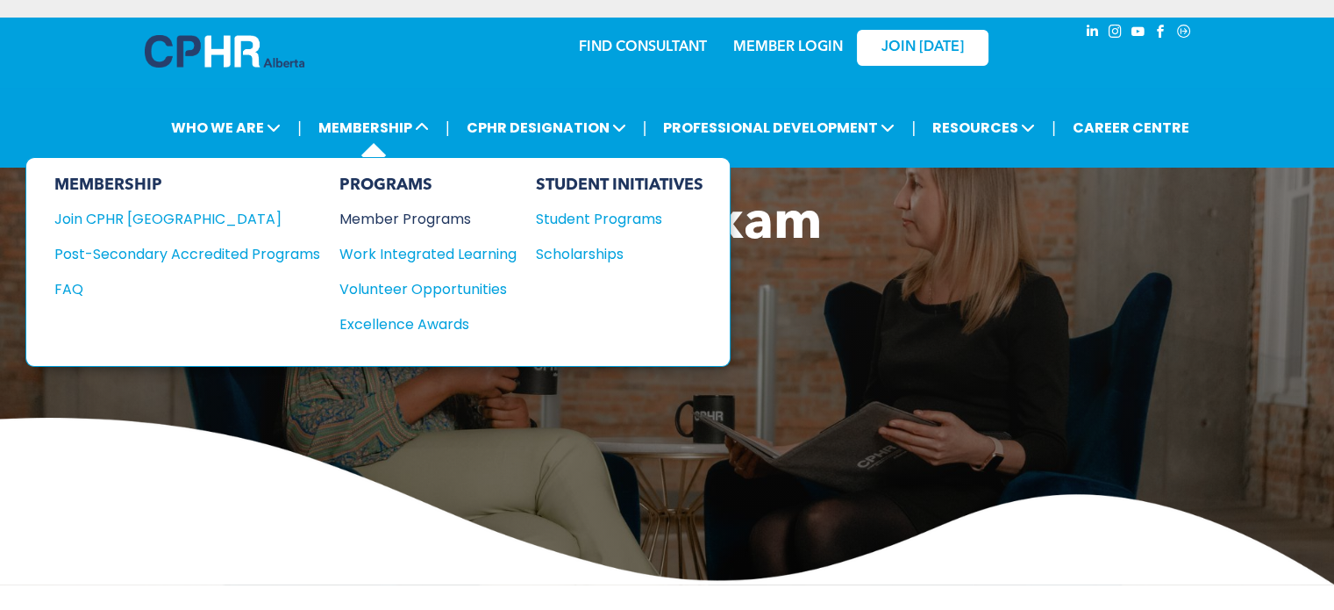
click at [396, 213] on div "Member Programs" at bounding box center [419, 219] width 160 height 22
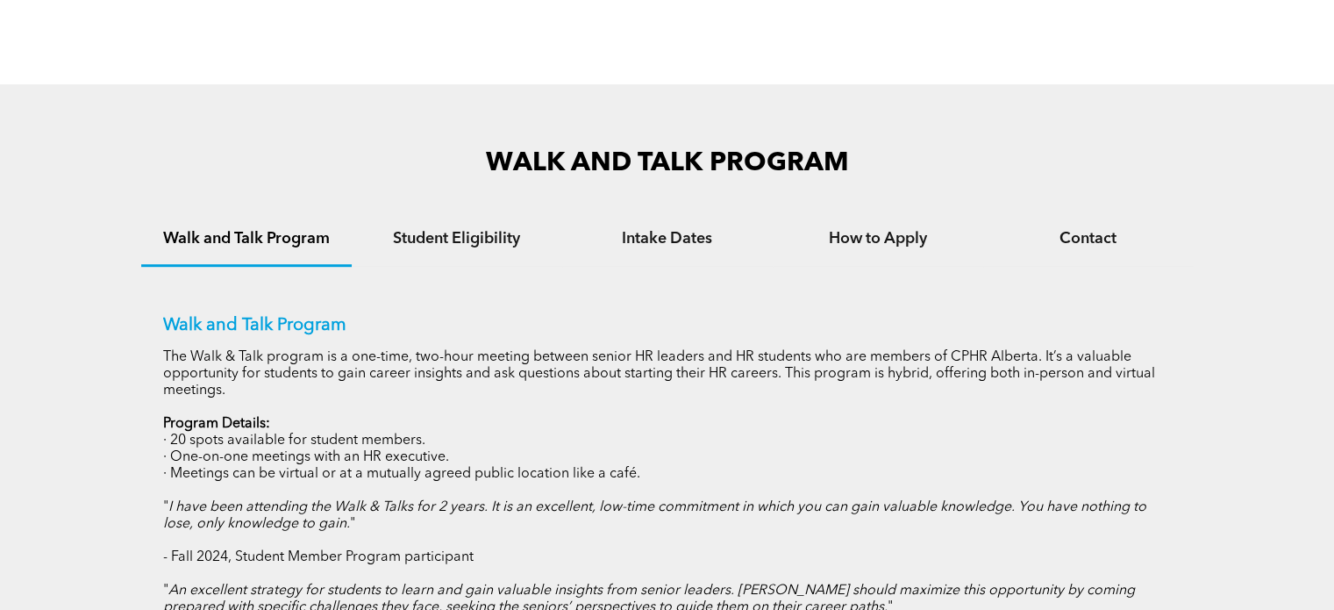
scroll to position [789, 0]
